Goal: Use online tool/utility: Utilize a website feature to perform a specific function

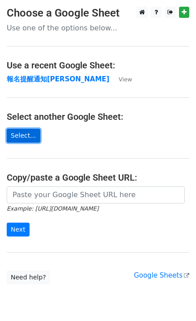
click at [25, 138] on link "Select..." at bounding box center [24, 136] width 34 height 14
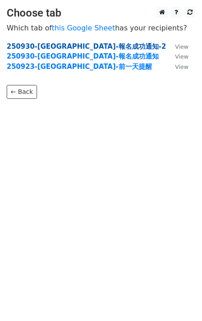
click at [74, 48] on strong "250930-高雄場-報名成功通知-2" at bounding box center [87, 46] width 160 height 8
click at [79, 42] on strong "250930-高雄場-報名成功通知-2" at bounding box center [87, 46] width 160 height 8
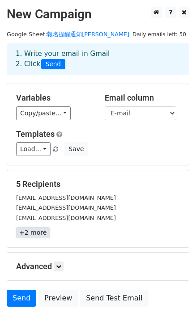
click at [32, 231] on link "+2 more" at bounding box center [33, 232] width 34 height 11
